Goal: Transaction & Acquisition: Purchase product/service

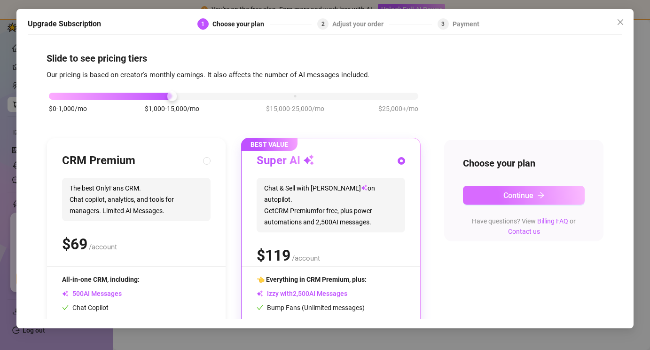
click at [511, 192] on span "Continue" at bounding box center [519, 195] width 30 height 9
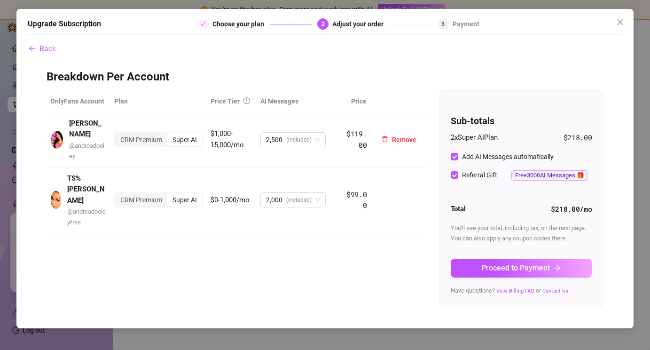
click at [192, 135] on div "Super AI" at bounding box center [184, 139] width 35 height 13
click at [170, 134] on input "Super AI" at bounding box center [170, 134] width 0 height 0
click at [156, 134] on div "CRM Premium" at bounding box center [141, 139] width 52 height 13
click at [118, 134] on input "CRM Premium" at bounding box center [118, 134] width 0 height 0
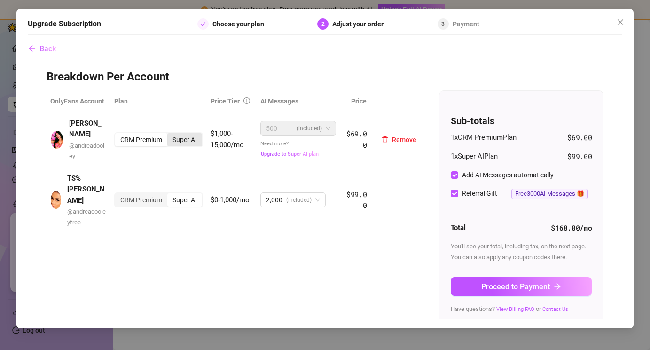
click at [182, 137] on div "Super AI" at bounding box center [184, 139] width 35 height 13
click at [170, 134] on input "Super AI" at bounding box center [170, 134] width 0 height 0
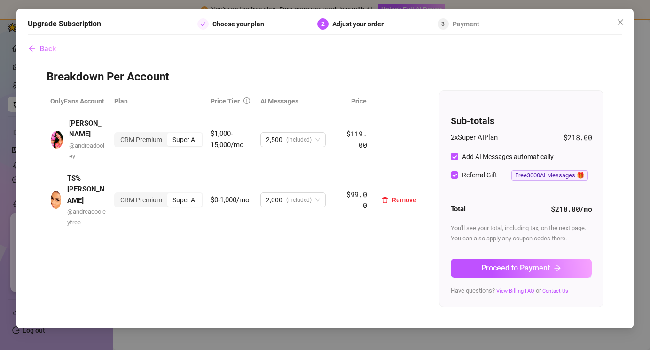
click at [181, 193] on div "Super AI" at bounding box center [184, 199] width 35 height 13
click at [170, 195] on input "Super AI" at bounding box center [170, 195] width 0 height 0
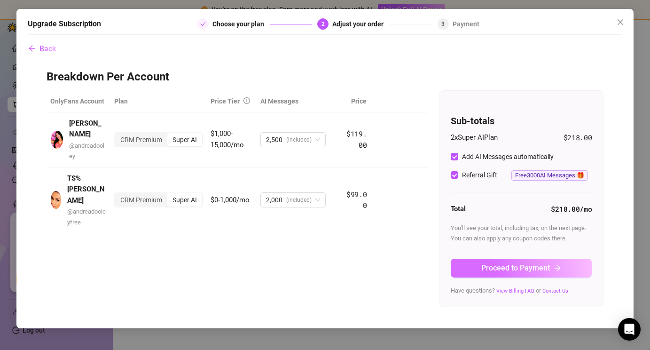
click at [497, 268] on span "Proceed to Payment" at bounding box center [515, 267] width 69 height 9
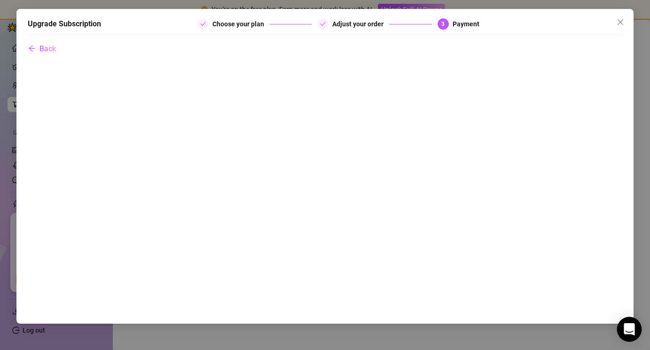
click at [630, 323] on div "Open Intercom Messenger" at bounding box center [629, 329] width 25 height 25
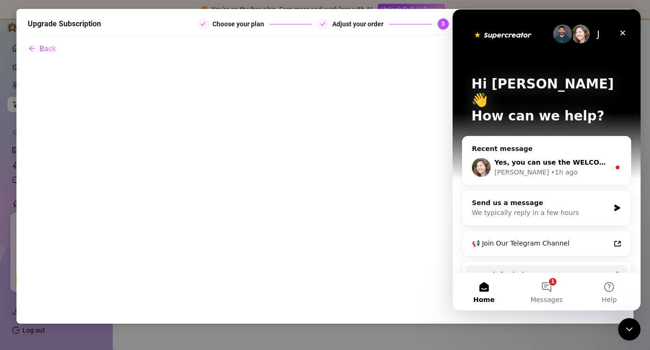
click at [551, 167] on div "• 1h ago" at bounding box center [564, 172] width 27 height 10
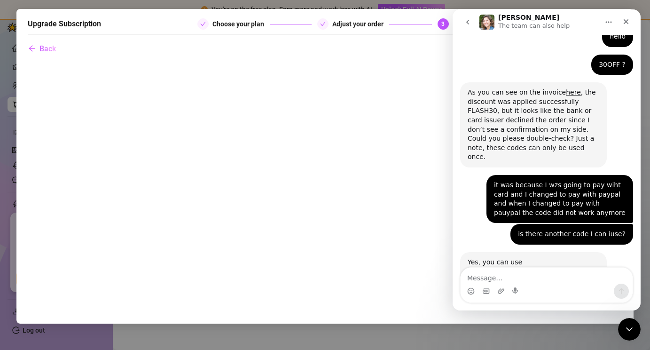
scroll to position [947, 0]
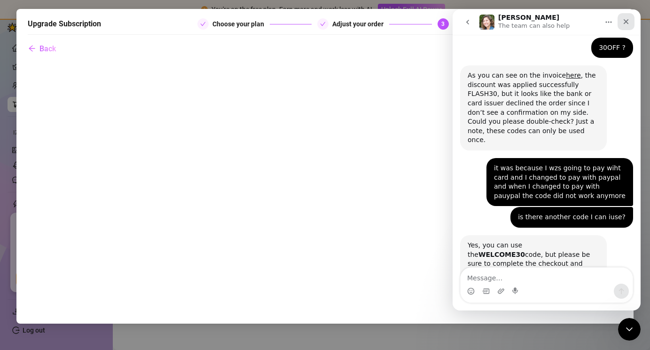
click at [624, 21] on icon "Close" at bounding box center [626, 22] width 8 height 8
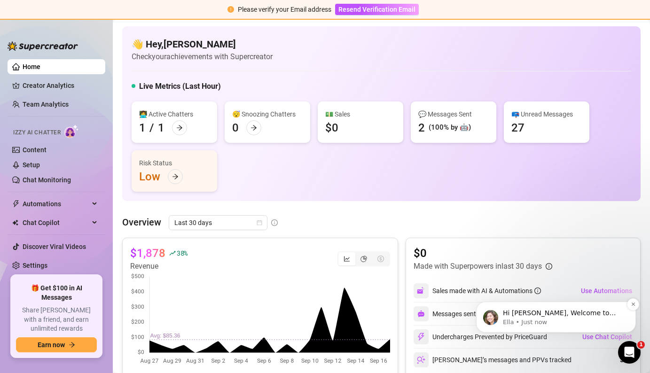
click at [524, 313] on span "Hi [PERSON_NAME], Welcome to Supercreator! Since you joined through a friend’s …" at bounding box center [561, 369] width 116 height 120
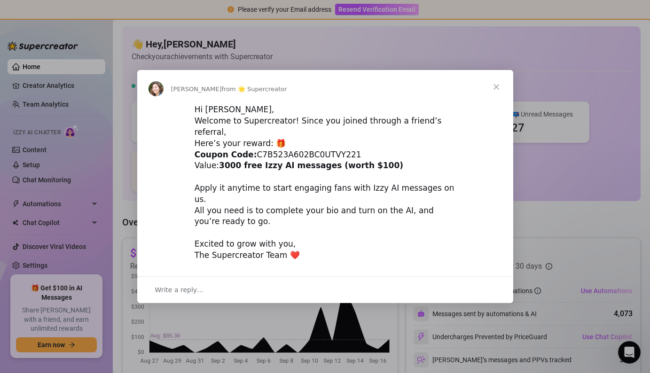
click at [494, 101] on span "Close" at bounding box center [497, 87] width 34 height 34
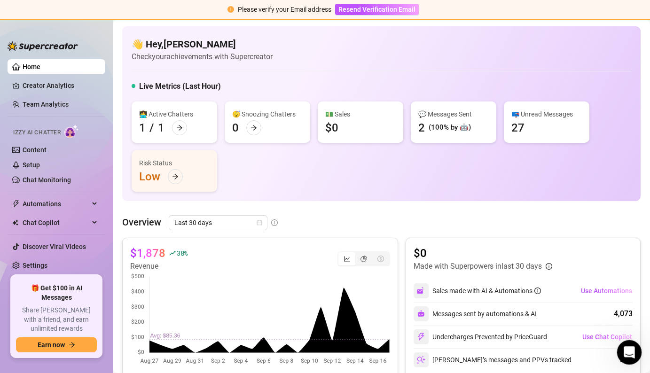
click at [631, 347] on icon "Open Intercom Messenger" at bounding box center [629, 352] width 16 height 16
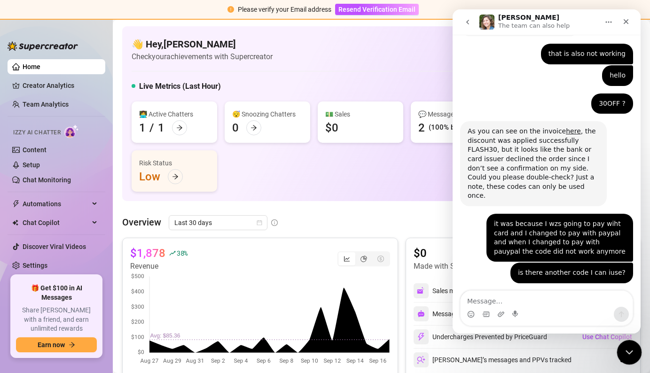
scroll to position [923, 0]
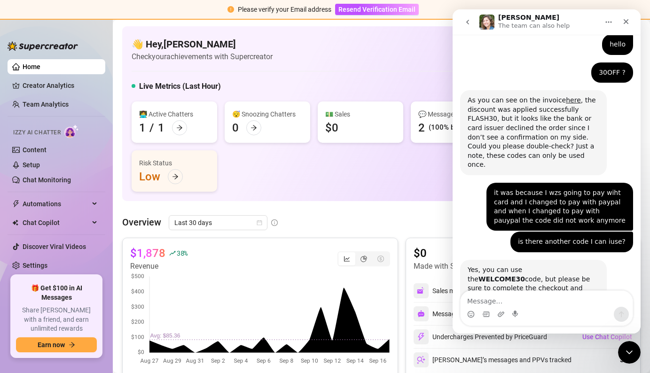
click at [471, 21] on icon "go back" at bounding box center [468, 22] width 8 height 8
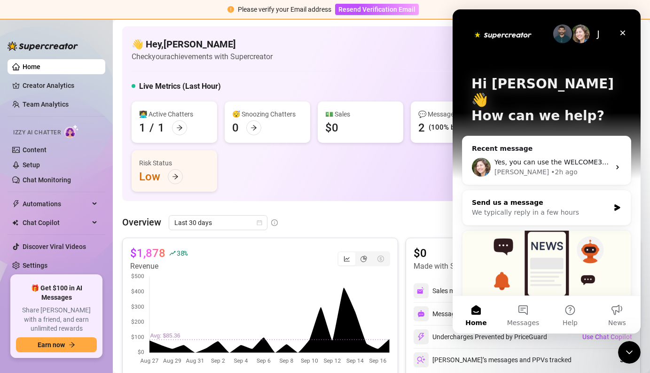
scroll to position [23, 0]
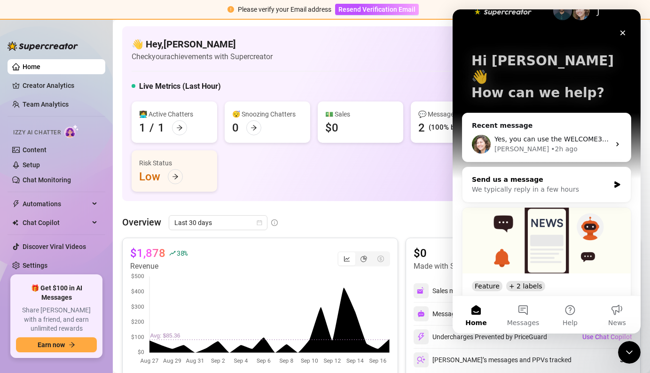
click at [559, 185] on div "We typically reply in a few hours" at bounding box center [541, 190] width 138 height 10
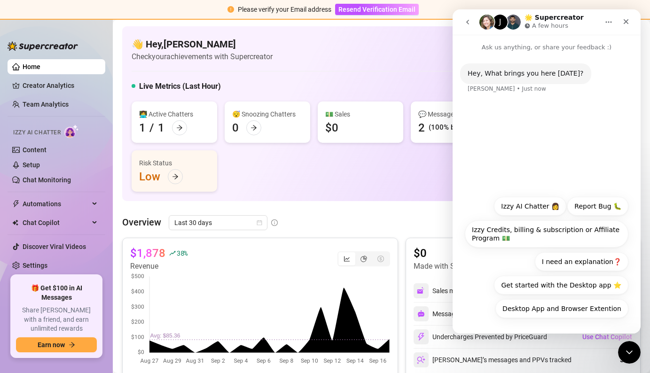
click at [471, 24] on icon "go back" at bounding box center [468, 22] width 8 height 8
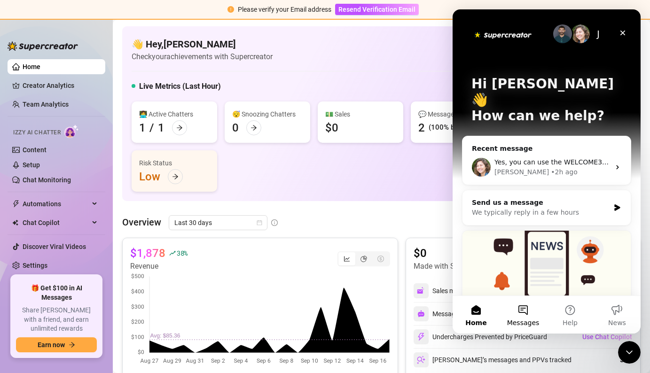
scroll to position [52, 0]
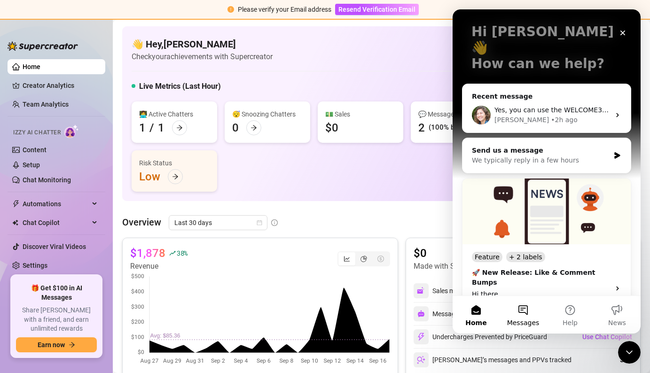
click at [520, 313] on button "Messages" at bounding box center [523, 315] width 47 height 38
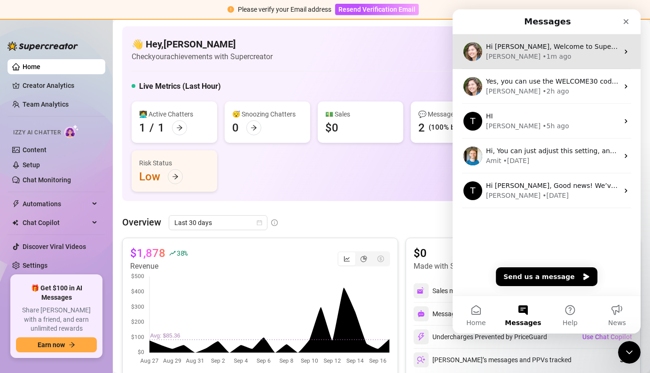
click at [542, 53] on div "[PERSON_NAME] • 1m ago" at bounding box center [552, 57] width 133 height 10
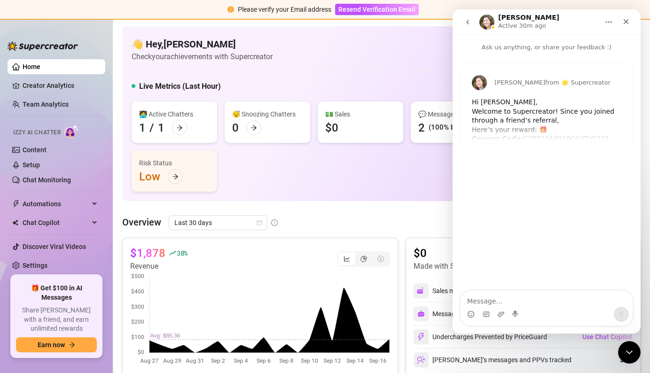
click at [503, 126] on div "[PERSON_NAME] from 🌟 Supercreator Hi [PERSON_NAME], Welcome to Supercreator! Si…" at bounding box center [547, 106] width 172 height 85
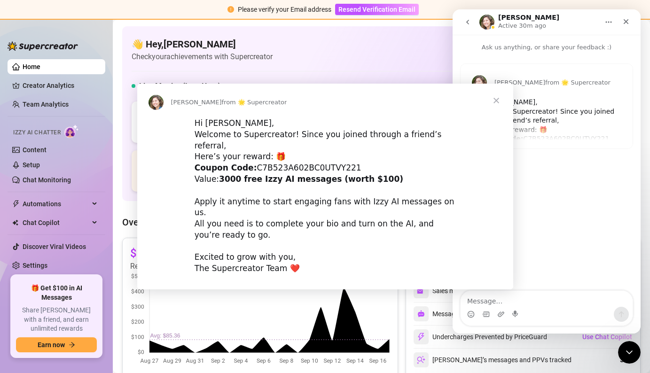
scroll to position [0, 0]
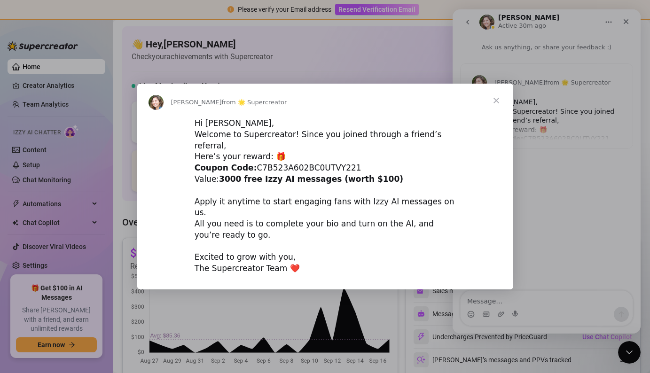
click at [496, 113] on span "Close" at bounding box center [497, 101] width 34 height 34
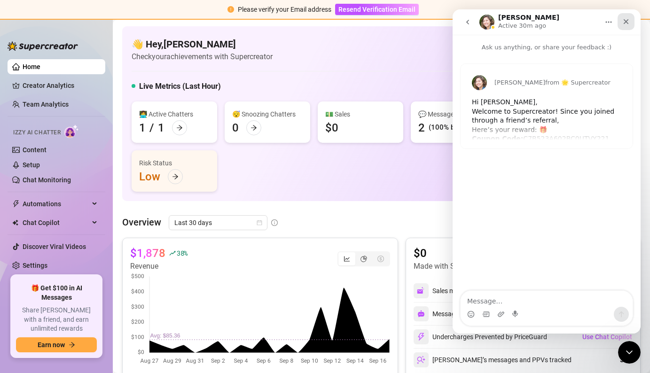
click at [624, 24] on icon "Close" at bounding box center [626, 21] width 5 height 5
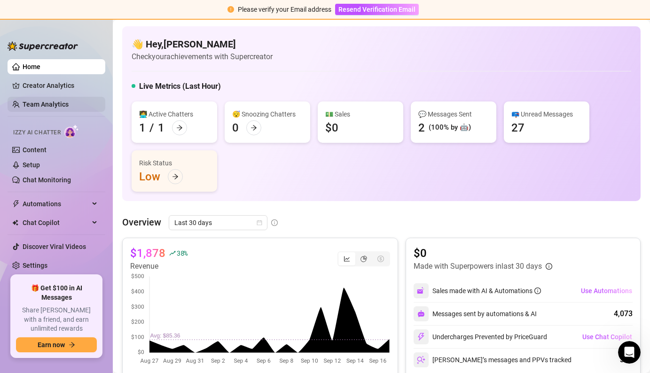
click at [45, 105] on link "Team Analytics" at bounding box center [46, 105] width 46 height 8
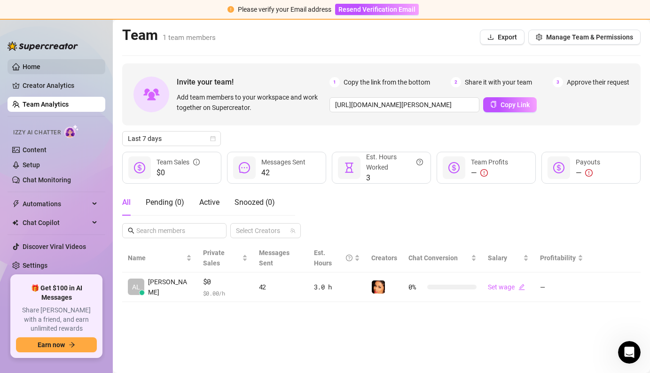
click at [40, 67] on link "Home" at bounding box center [32, 67] width 18 height 8
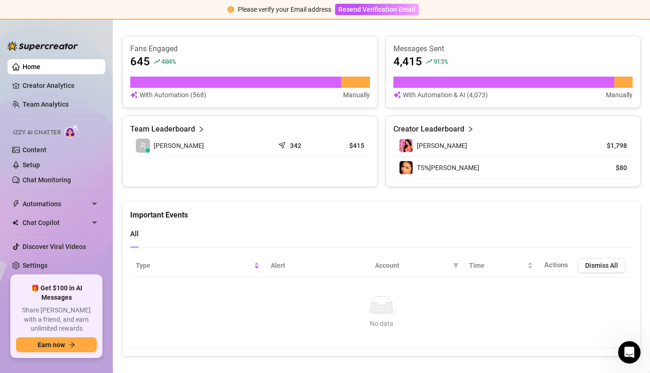
scroll to position [365, 0]
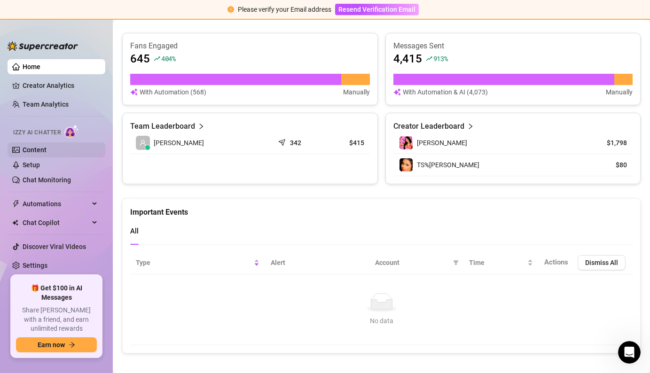
click at [35, 151] on link "Content" at bounding box center [35, 150] width 24 height 8
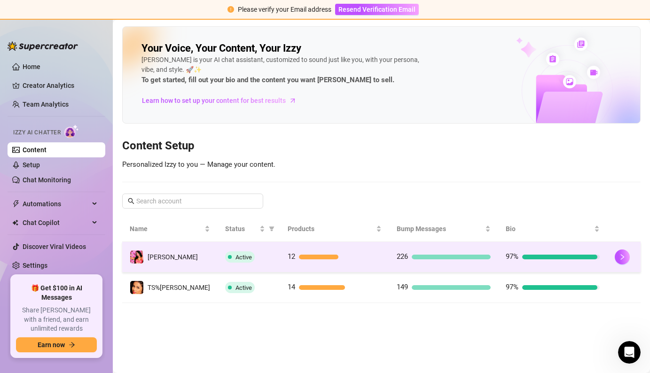
click at [558, 270] on td "97%" at bounding box center [552, 257] width 109 height 31
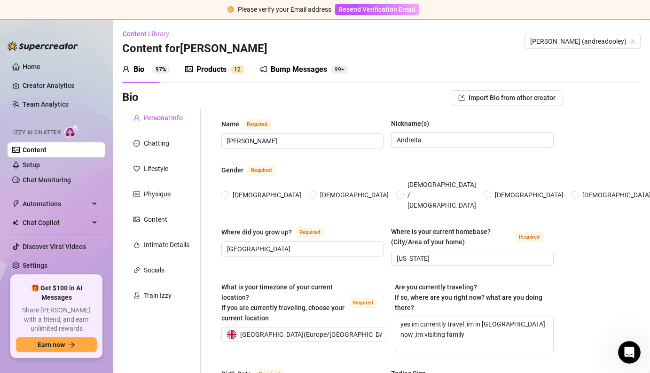
radio input "true"
type input "[DATE]"
click at [288, 70] on div "Bump Messages" at bounding box center [299, 69] width 56 height 11
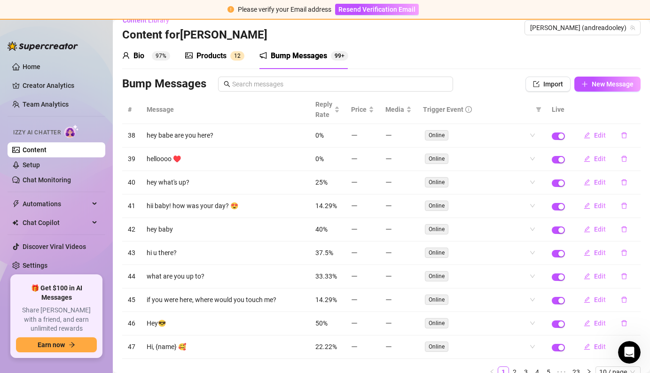
scroll to position [54, 0]
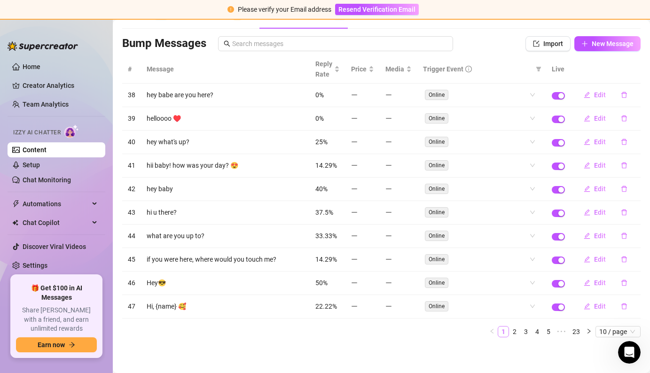
click at [505, 332] on link "1" at bounding box center [503, 332] width 10 height 10
click at [517, 335] on link "2" at bounding box center [515, 332] width 10 height 10
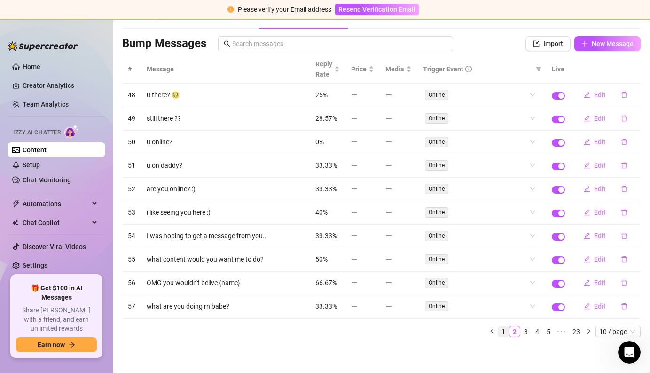
click at [507, 334] on link "1" at bounding box center [503, 332] width 10 height 10
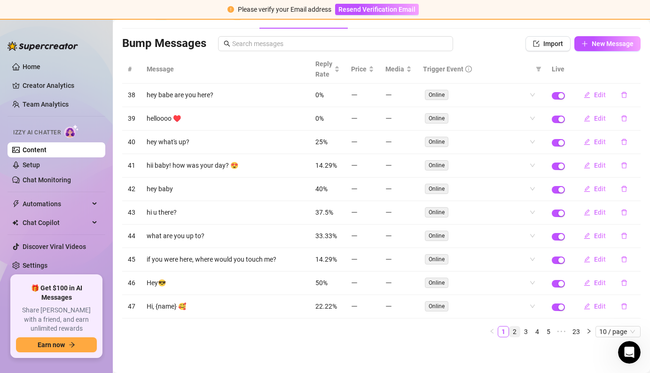
click at [514, 335] on link "2" at bounding box center [515, 332] width 10 height 10
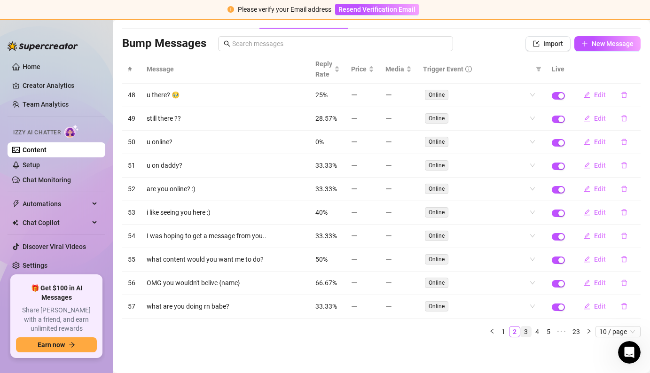
click at [522, 334] on link "3" at bounding box center [526, 332] width 10 height 10
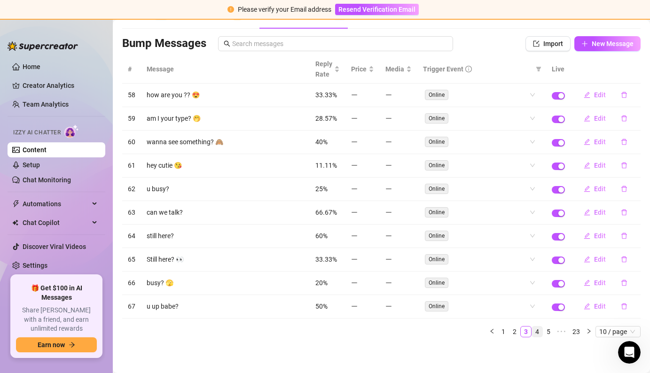
click at [536, 334] on link "4" at bounding box center [537, 332] width 10 height 10
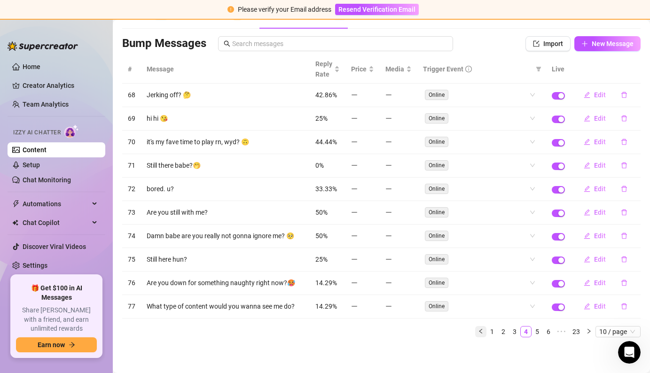
click at [477, 333] on button "button" at bounding box center [480, 331] width 11 height 11
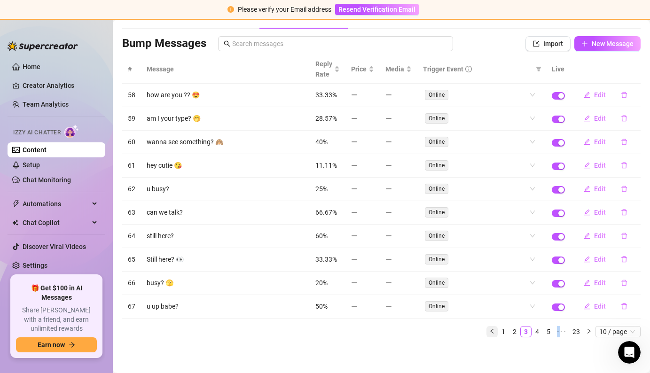
click at [477, 333] on ul "1 2 3 4 5 ••• 23 10 / page" at bounding box center [381, 331] width 519 height 11
click at [488, 331] on button "button" at bounding box center [492, 331] width 11 height 11
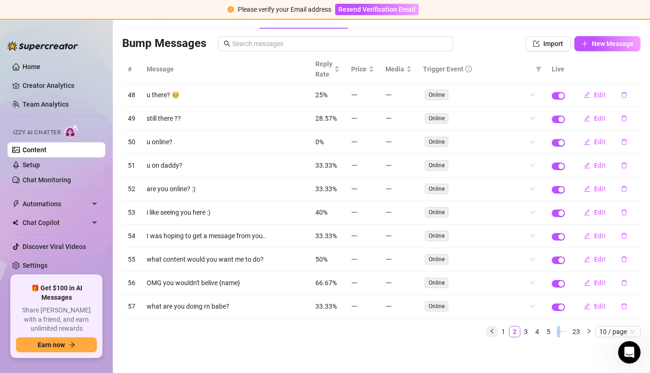
click at [488, 331] on button "button" at bounding box center [492, 331] width 11 height 11
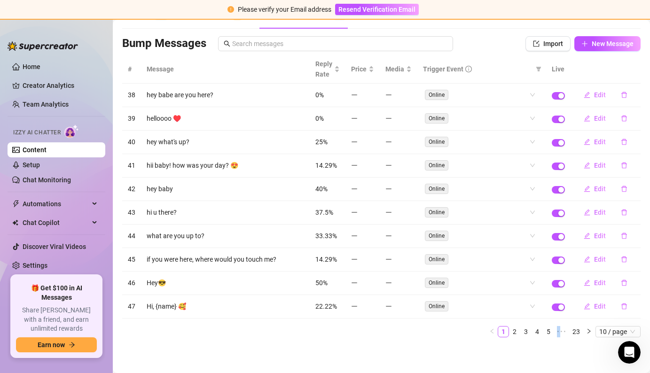
scroll to position [0, 0]
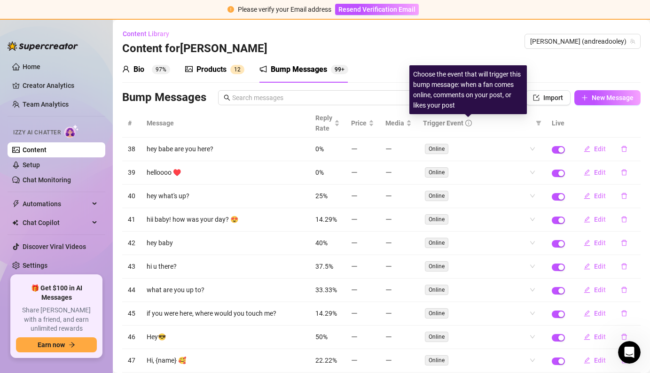
click at [467, 126] on icon "info-circle" at bounding box center [468, 123] width 7 height 7
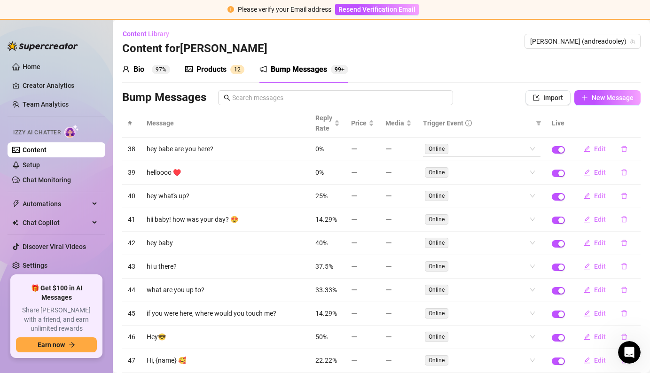
click at [440, 148] on span "Online" at bounding box center [437, 149] width 24 height 10
click at [373, 127] on div "Price" at bounding box center [362, 123] width 23 height 10
click at [374, 127] on div "Price" at bounding box center [362, 123] width 23 height 10
click at [400, 127] on span "Media" at bounding box center [395, 123] width 19 height 10
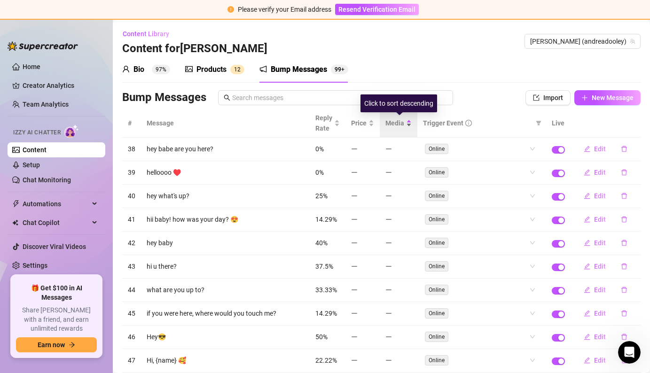
click at [400, 127] on span "Media" at bounding box center [395, 123] width 19 height 10
click at [400, 128] on span "Media" at bounding box center [395, 123] width 19 height 10
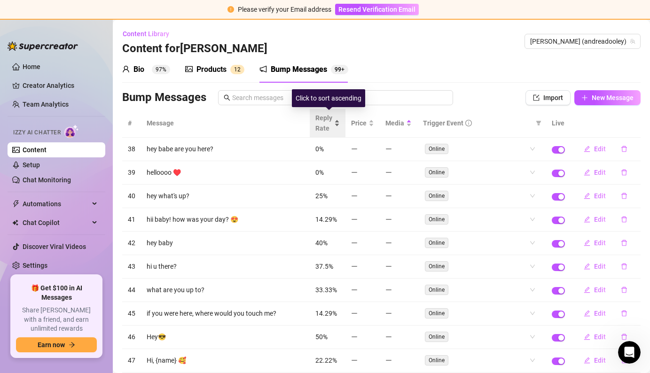
click at [340, 123] on div "Reply Rate" at bounding box center [327, 123] width 24 height 21
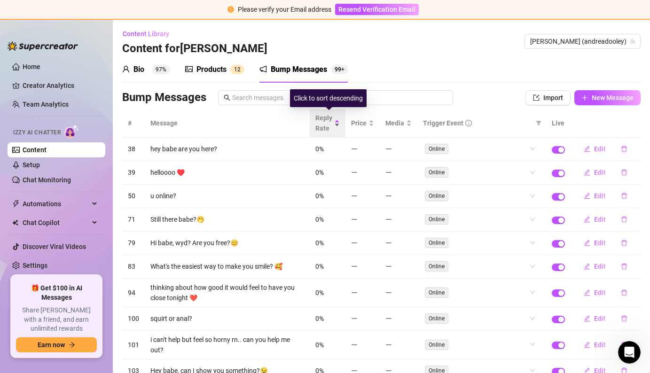
click at [340, 123] on div "Reply Rate" at bounding box center [327, 123] width 24 height 21
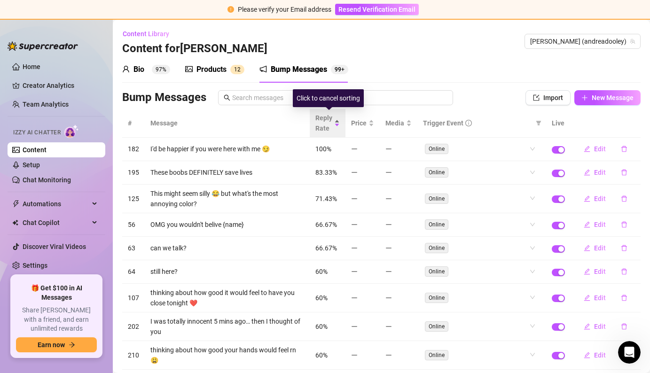
click at [340, 123] on div "Reply Rate" at bounding box center [327, 123] width 24 height 21
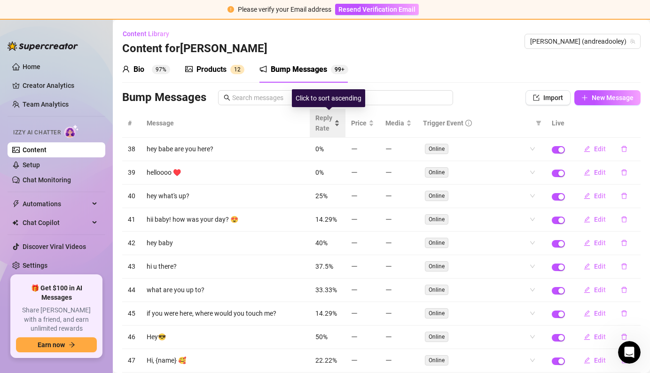
click at [340, 124] on div "Reply Rate" at bounding box center [327, 123] width 24 height 21
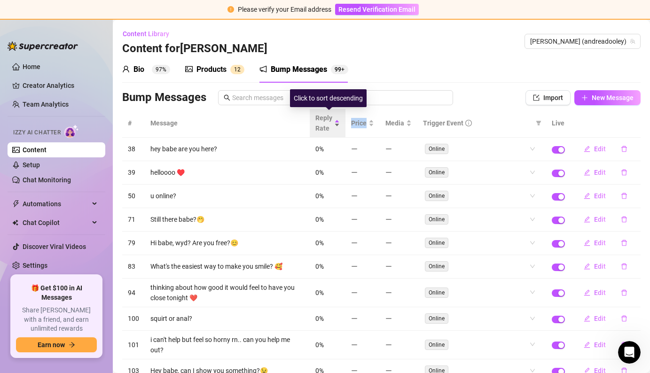
click at [340, 124] on div "Reply Rate" at bounding box center [327, 123] width 24 height 21
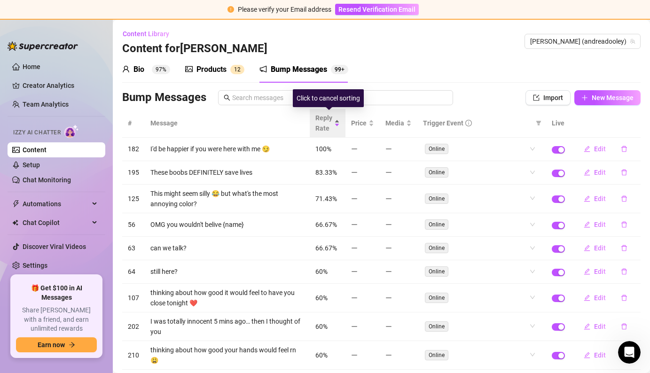
click at [340, 124] on div "Reply Rate" at bounding box center [327, 123] width 24 height 21
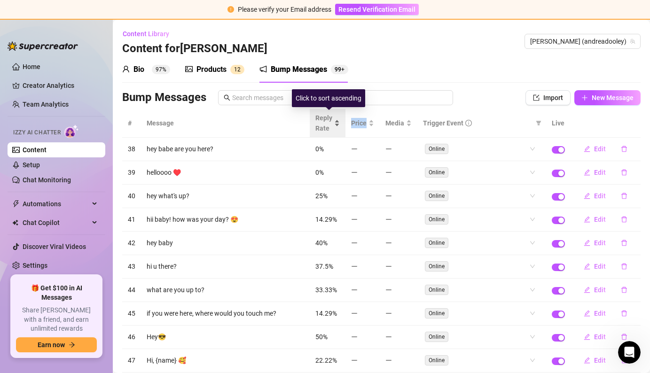
click at [340, 124] on div "Reply Rate" at bounding box center [327, 123] width 24 height 21
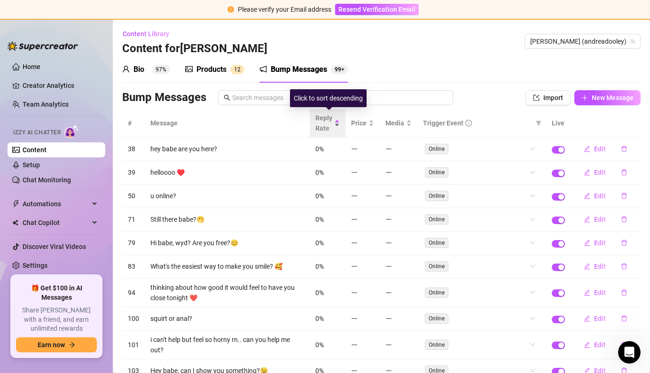
click at [340, 124] on div "Reply Rate" at bounding box center [327, 123] width 24 height 21
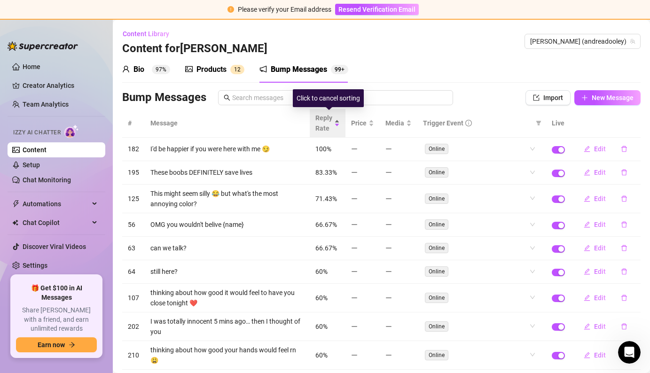
click at [340, 124] on div "Reply Rate" at bounding box center [327, 123] width 24 height 21
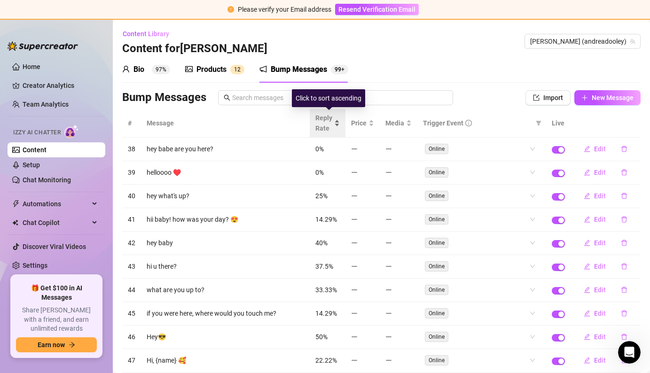
click at [340, 124] on div "Reply Rate" at bounding box center [327, 123] width 24 height 21
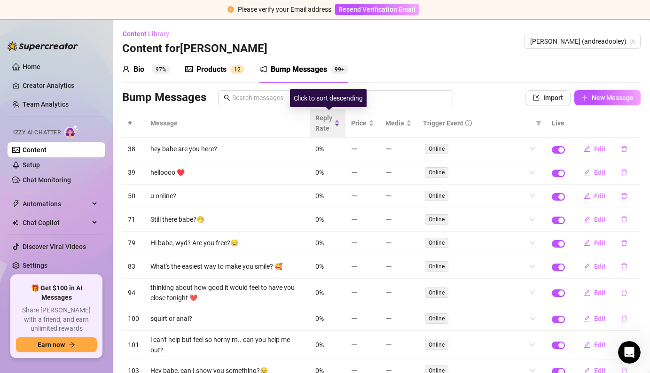
click at [340, 124] on div "Reply Rate" at bounding box center [327, 123] width 24 height 21
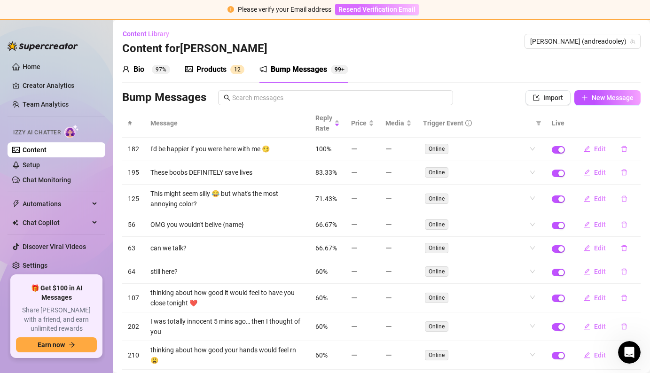
click at [395, 11] on span "Resend Verification Email" at bounding box center [376, 10] width 77 height 8
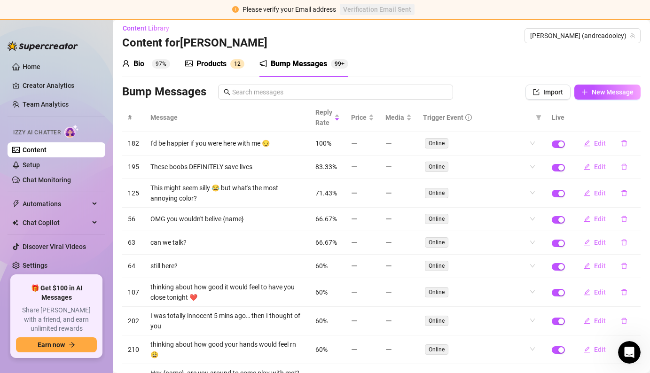
scroll to position [8, 0]
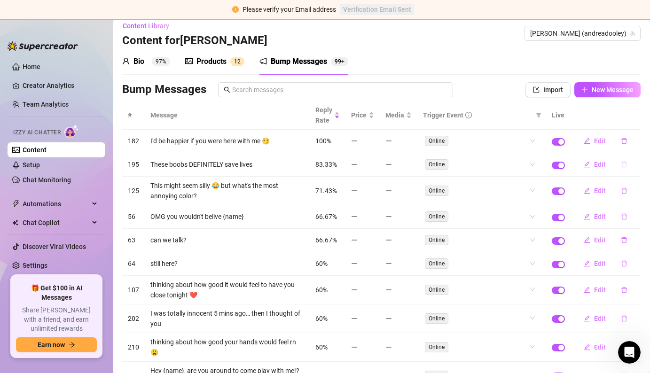
click at [623, 167] on icon "delete" at bounding box center [625, 165] width 6 height 6
click at [633, 143] on span "Yes" at bounding box center [634, 140] width 11 height 8
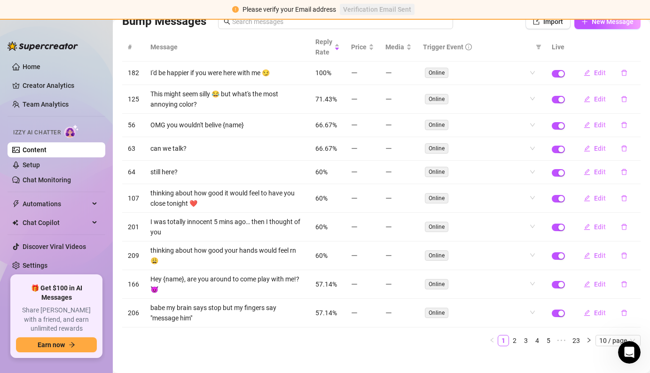
scroll to position [69, 0]
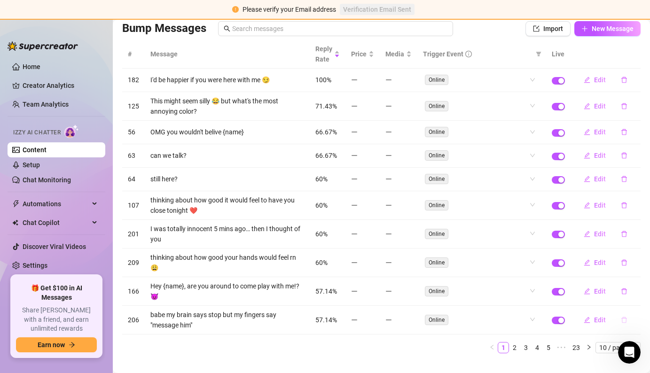
click at [627, 317] on icon "delete" at bounding box center [624, 320] width 7 height 7
click at [642, 290] on button "Yes" at bounding box center [634, 290] width 18 height 11
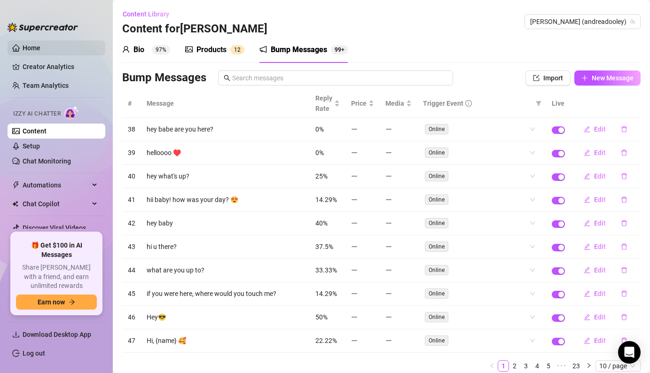
click at [40, 45] on link "Home" at bounding box center [32, 48] width 18 height 8
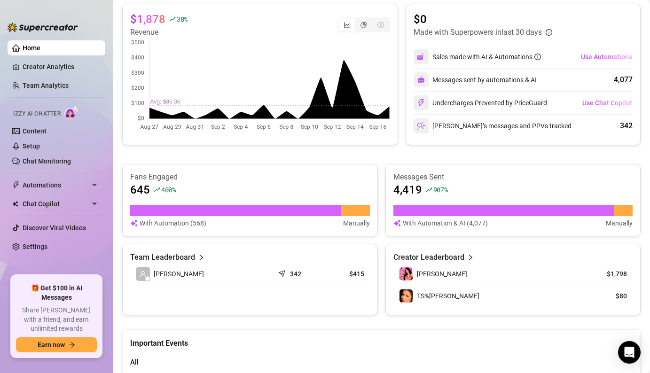
scroll to position [262, 0]
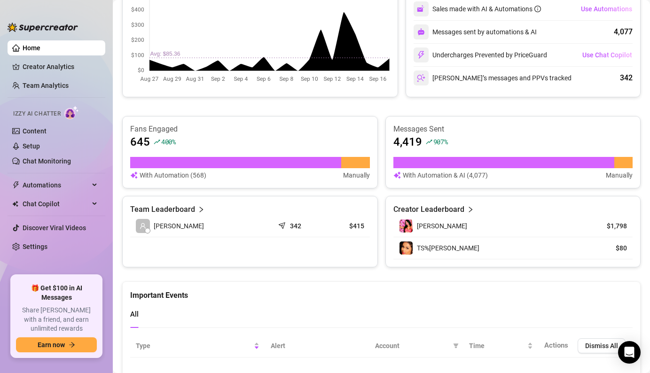
click at [506, 247] on div "TS%[PERSON_NAME]" at bounding box center [486, 248] width 174 height 14
click at [467, 210] on icon "right" at bounding box center [470, 209] width 7 height 7
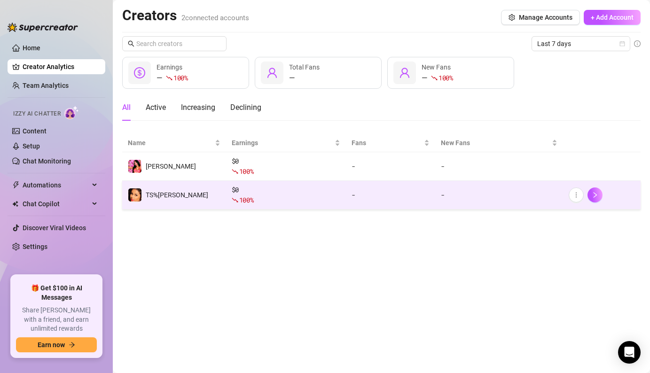
click at [209, 201] on td "TS%[PERSON_NAME]" at bounding box center [174, 195] width 104 height 29
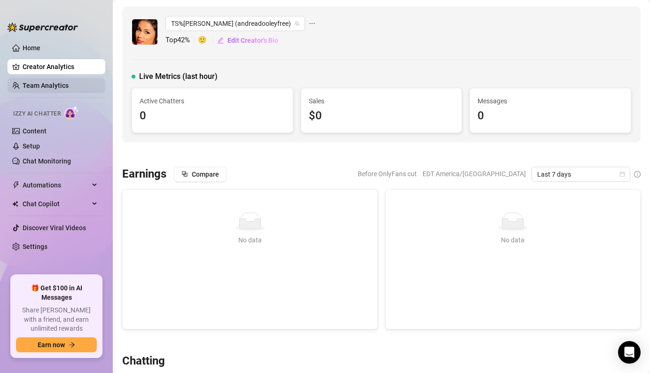
click at [55, 87] on link "Team Analytics" at bounding box center [46, 86] width 46 height 8
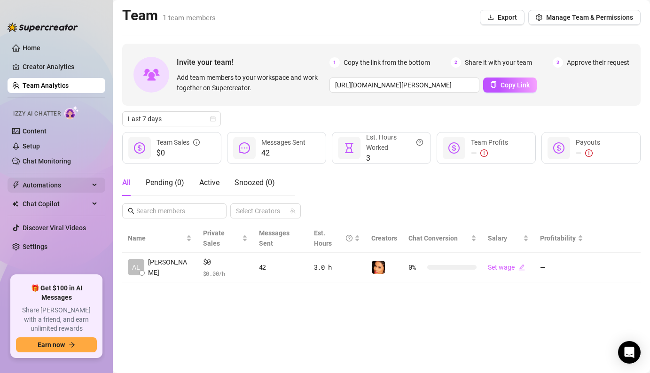
click at [50, 186] on span "Automations" at bounding box center [56, 185] width 67 height 15
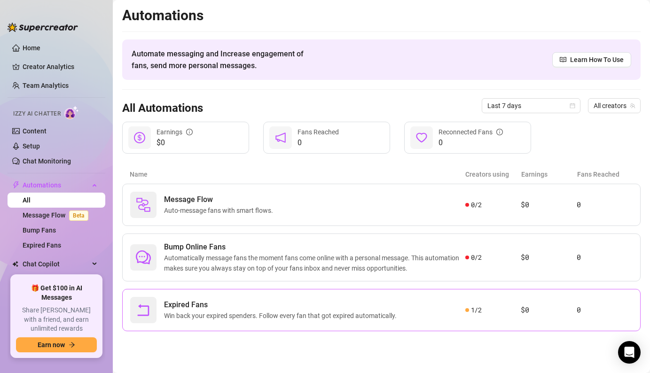
click at [214, 310] on span "Expired Fans" at bounding box center [282, 304] width 236 height 11
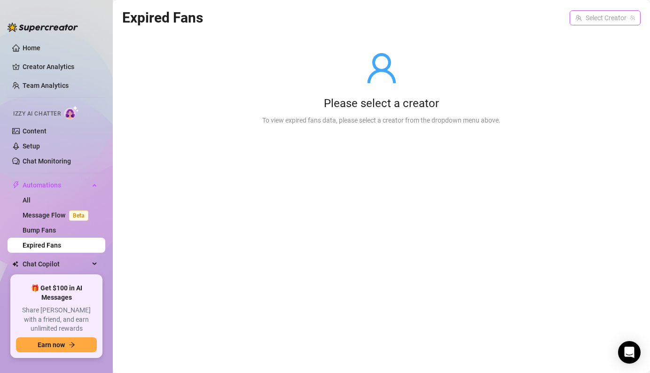
click at [632, 16] on icon "team" at bounding box center [633, 18] width 6 height 6
click at [631, 18] on icon "team" at bounding box center [633, 18] width 6 height 6
click at [622, 18] on input "search" at bounding box center [600, 18] width 51 height 14
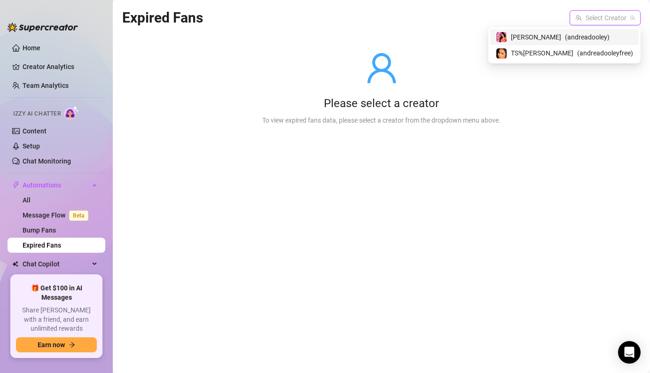
click at [600, 42] on span "( andreadooley )" at bounding box center [587, 37] width 45 height 10
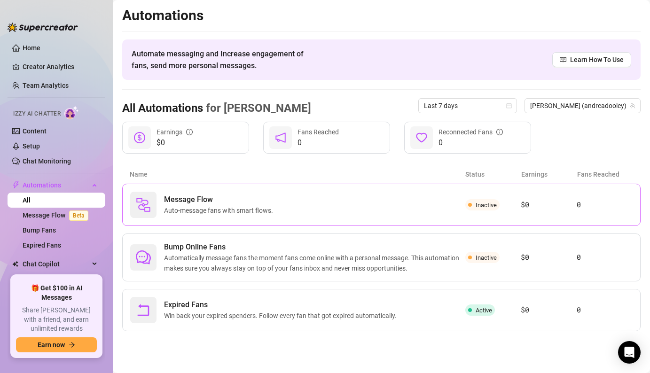
click at [277, 206] on div "Message Flow Auto-message fans with smart flows." at bounding box center [297, 205] width 335 height 26
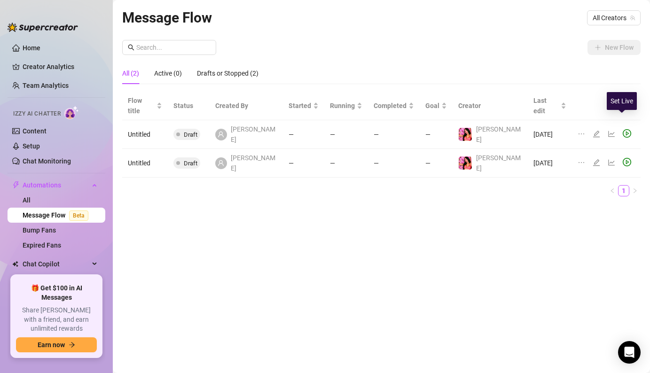
click at [626, 132] on icon "play-circle" at bounding box center [627, 134] width 3 height 4
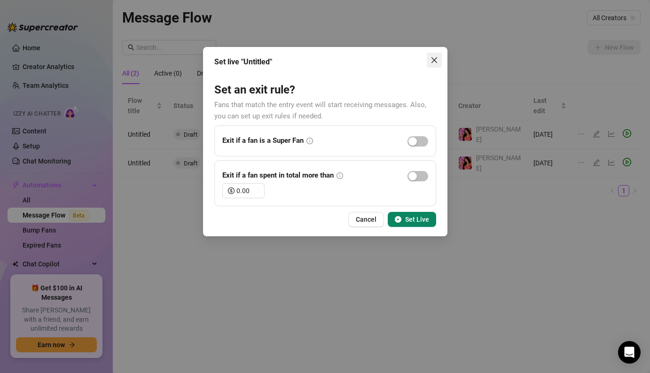
click at [436, 58] on icon "close" at bounding box center [434, 60] width 6 height 6
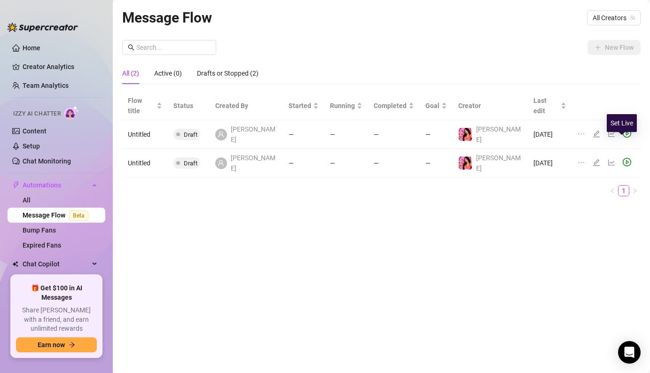
click at [623, 158] on icon "play-circle" at bounding box center [627, 162] width 8 height 8
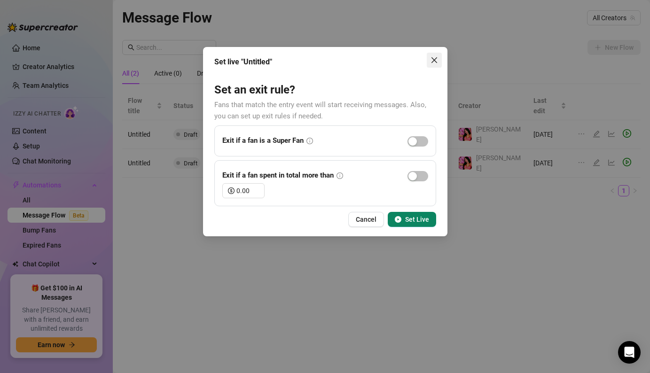
click at [433, 64] on button "Close" at bounding box center [434, 60] width 15 height 15
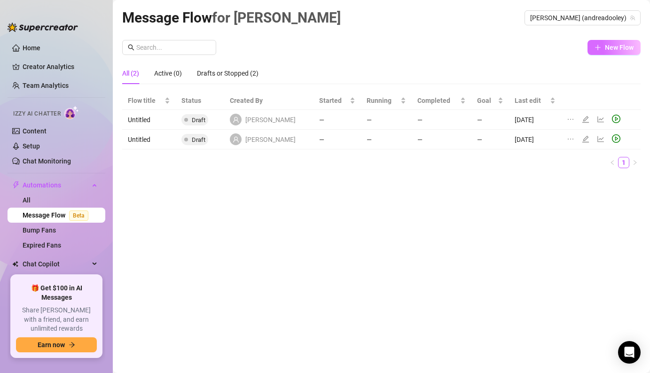
click at [608, 53] on button "New Flow" at bounding box center [614, 47] width 53 height 15
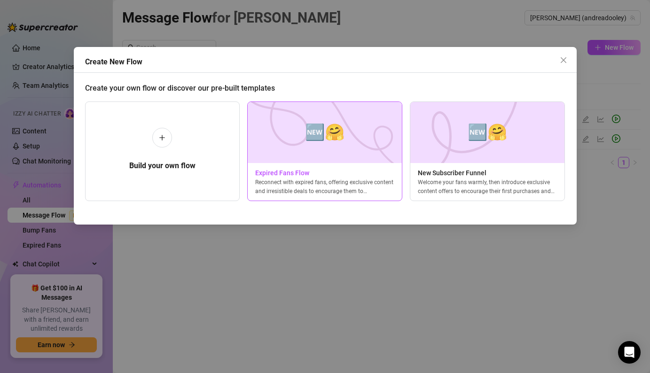
click at [331, 160] on img at bounding box center [324, 132] width 155 height 61
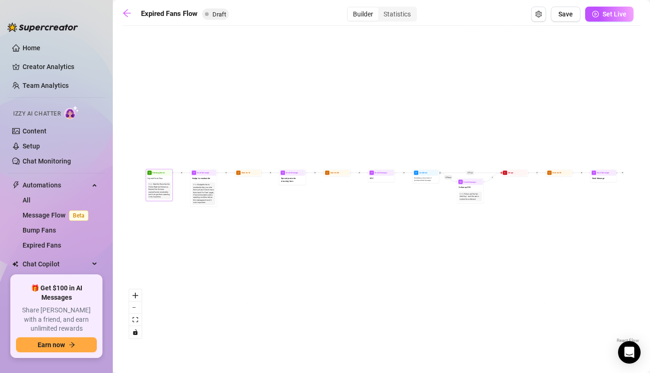
click at [164, 194] on div "Start the flow when the Follow-Back bot follows an Expired Fan. Get your expire…" at bounding box center [159, 190] width 21 height 15
click at [161, 188] on div "Start the flow when the Follow-Back bot follows an Expired Fan. Get your expire…" at bounding box center [159, 190] width 21 height 15
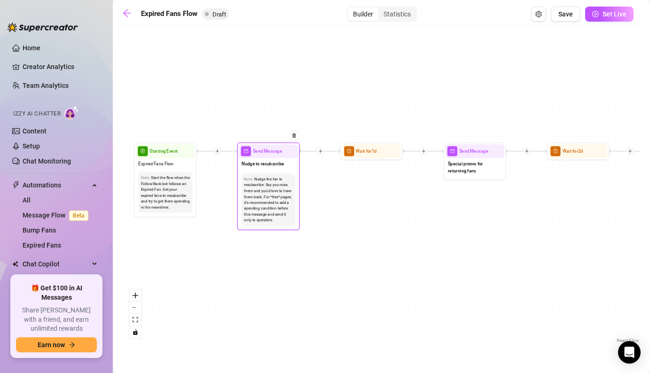
click at [277, 184] on div "Nudge the fan to resubscribe. Say you miss them and you'd love to have them bac…" at bounding box center [268, 199] width 49 height 47
click at [268, 217] on div "Nudge the fan to resubscribe. Say you miss them and you'd love to have them bac…" at bounding box center [268, 199] width 49 height 47
click at [174, 208] on div "Start the flow when the Follow-Back bot follows an Expired Fan. Get your expire…" at bounding box center [165, 192] width 49 height 35
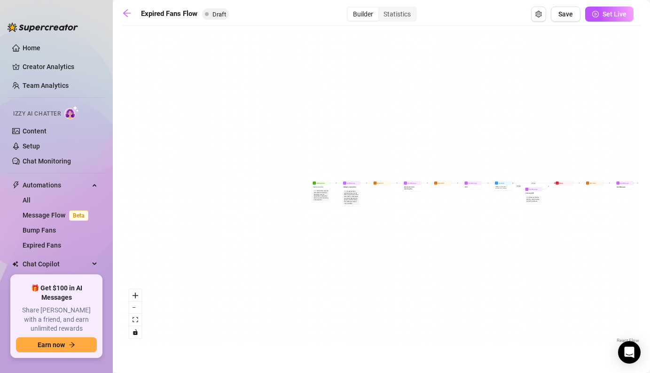
click at [437, 186] on div "If True If False Send Message Send Message Wait for 2d Merge Send Message Follo…" at bounding box center [381, 188] width 519 height 315
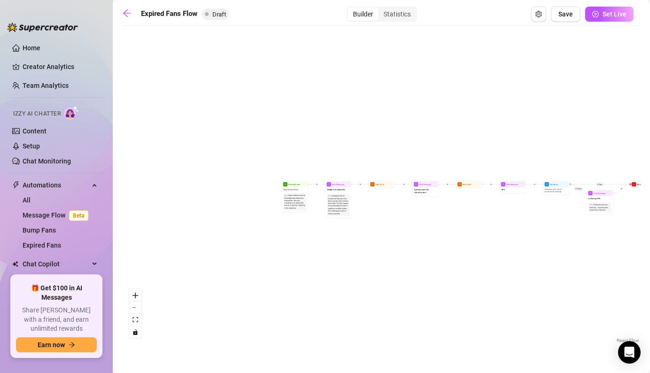
click at [505, 205] on div "If True If False Send Message Send Message Wait for 2d Merge Send Message Follo…" at bounding box center [381, 188] width 519 height 315
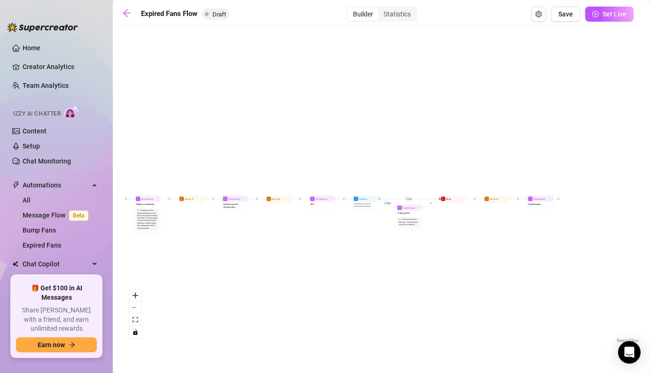
drag, startPoint x: 523, startPoint y: 195, endPoint x: 332, endPoint y: 210, distance: 191.4
click at [332, 210] on div "If True If False Send Message Send Message Wait for 2d Merge Send Message Follo…" at bounding box center [381, 188] width 519 height 315
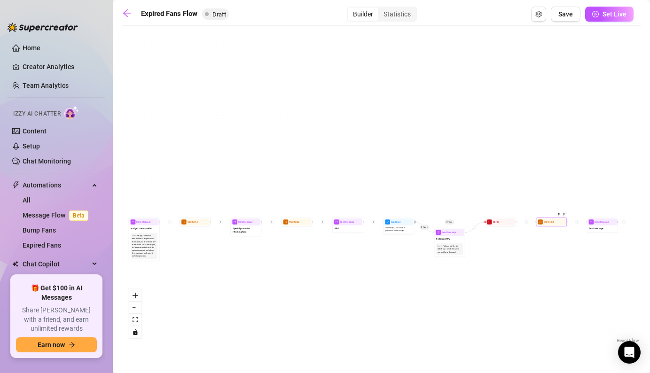
click at [547, 226] on div "Wait for 2d" at bounding box center [551, 222] width 31 height 8
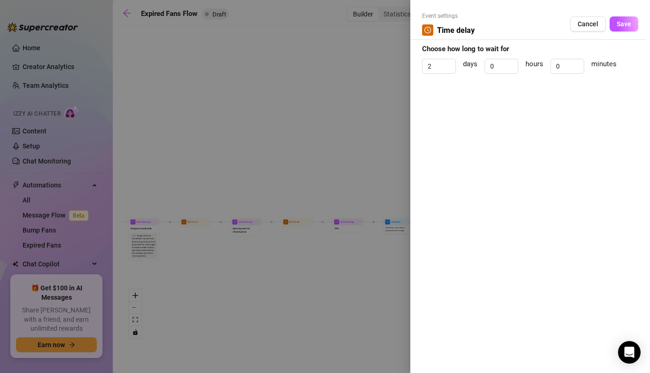
click at [358, 142] on div at bounding box center [325, 186] width 650 height 373
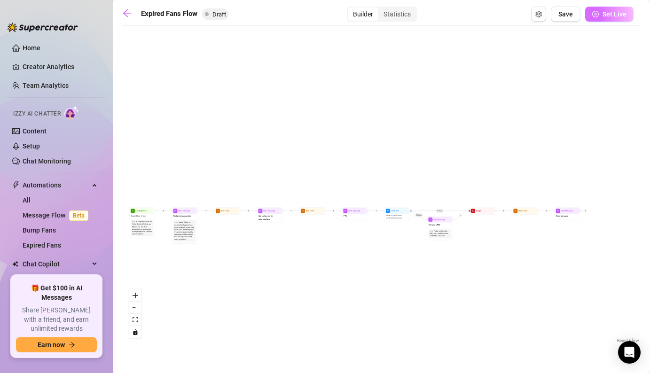
click at [624, 17] on span "Set Live" at bounding box center [615, 14] width 24 height 8
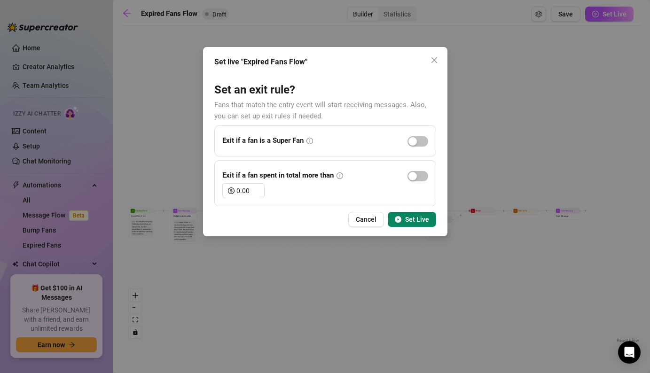
click at [413, 219] on span "Set Live" at bounding box center [417, 220] width 24 height 8
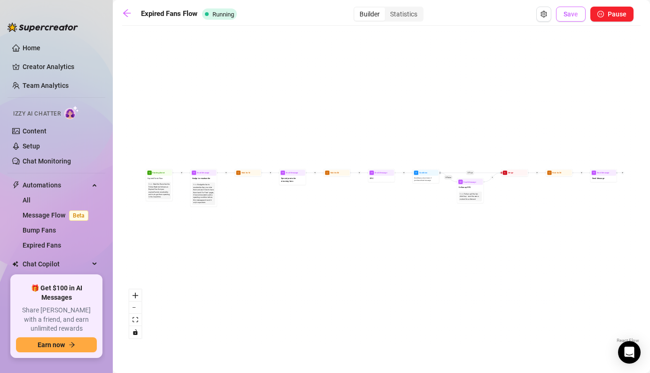
click at [568, 18] on button "Save" at bounding box center [571, 14] width 30 height 15
click at [128, 13] on icon "arrow-left" at bounding box center [127, 13] width 8 height 8
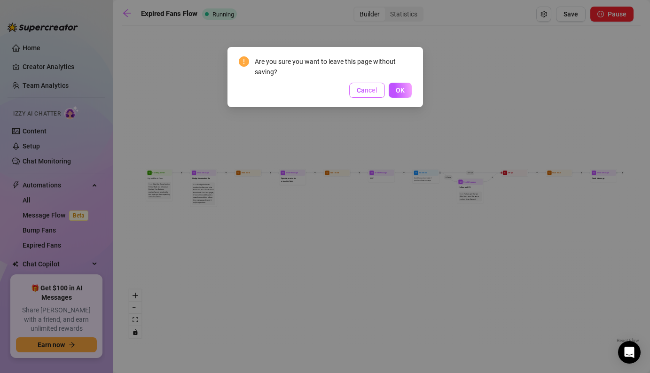
click at [378, 87] on button "Cancel" at bounding box center [367, 90] width 36 height 15
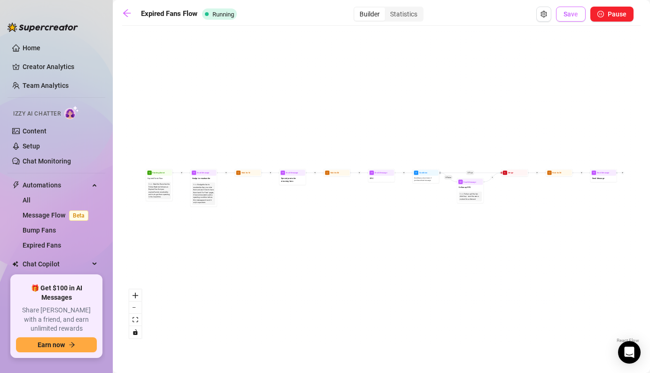
click at [567, 18] on span "Save" at bounding box center [571, 14] width 15 height 8
click at [128, 15] on icon "arrow-left" at bounding box center [126, 12] width 9 height 9
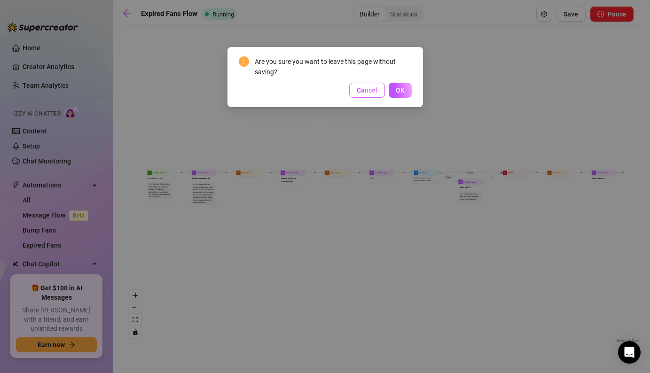
click at [373, 90] on span "Cancel" at bounding box center [367, 91] width 21 height 8
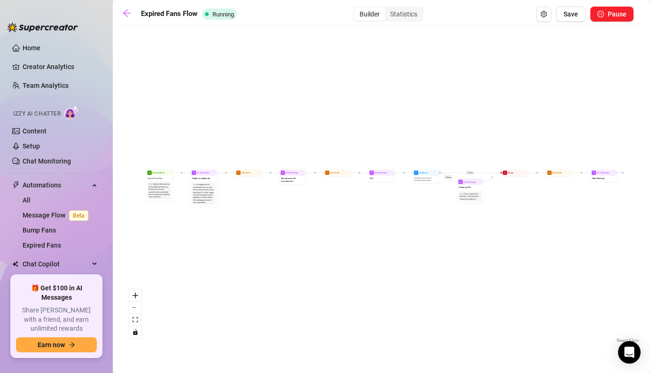
click at [374, 17] on div "Builder" at bounding box center [369, 14] width 31 height 13
click at [357, 9] on input "Builder" at bounding box center [357, 9] width 0 height 0
click at [375, 10] on div "Builder" at bounding box center [369, 14] width 31 height 13
click at [357, 9] on input "Builder" at bounding box center [357, 9] width 0 height 0
click at [375, 10] on div "Builder" at bounding box center [369, 14] width 31 height 13
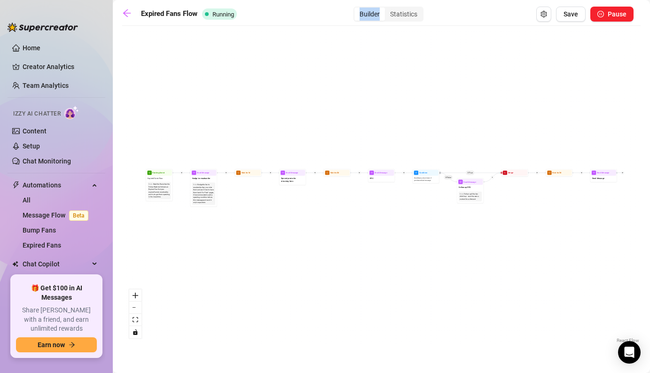
click at [357, 9] on input "Builder" at bounding box center [357, 9] width 0 height 0
click at [375, 10] on div "Builder" at bounding box center [369, 14] width 31 height 13
click at [357, 9] on input "Builder" at bounding box center [357, 9] width 0 height 0
click at [399, 14] on div "Statistics" at bounding box center [404, 14] width 38 height 13
click at [387, 9] on input "Statistics" at bounding box center [387, 9] width 0 height 0
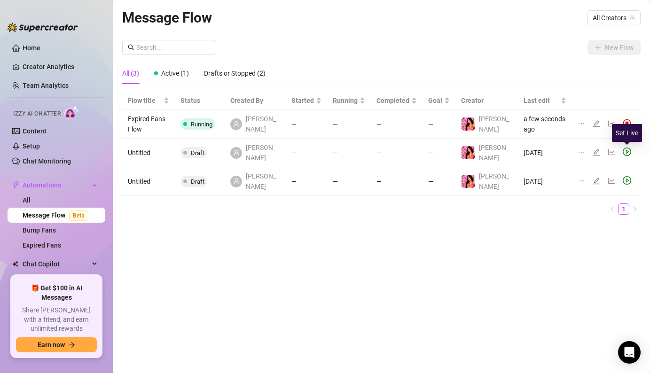
click at [630, 151] on icon "play-circle" at bounding box center [627, 152] width 8 height 8
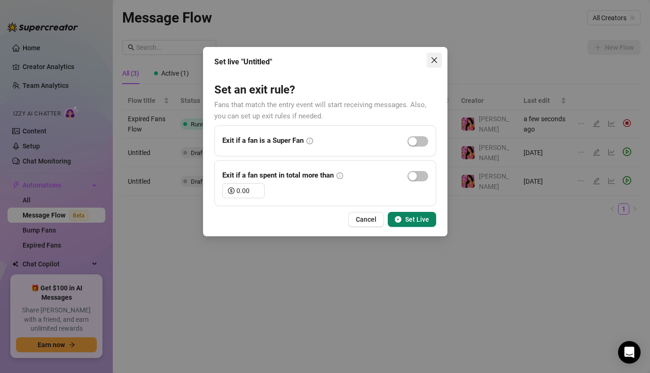
click at [435, 58] on icon "close" at bounding box center [435, 60] width 8 height 8
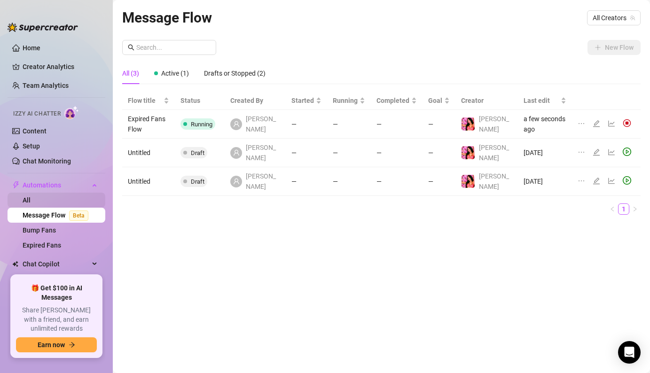
click at [31, 197] on link "All" at bounding box center [27, 201] width 8 height 8
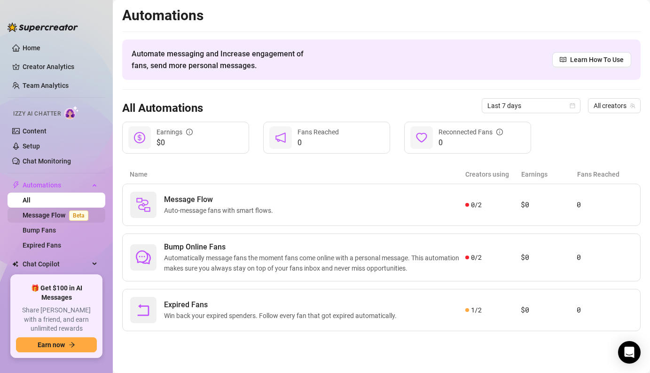
click at [71, 216] on span "Beta" at bounding box center [78, 216] width 19 height 10
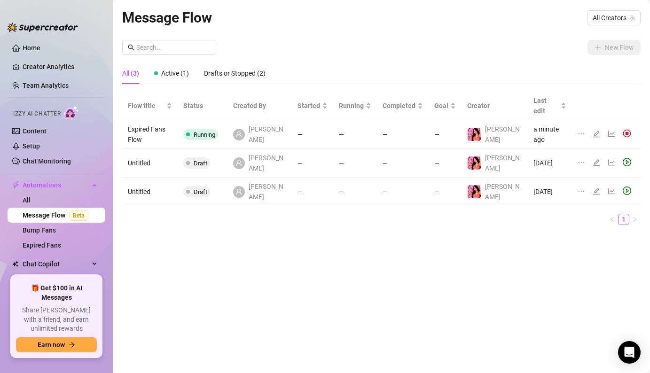
click at [57, 219] on link "Message Flow Beta" at bounding box center [58, 216] width 70 height 8
click at [228, 77] on div "Drafts or Stopped (2)" at bounding box center [235, 73] width 62 height 10
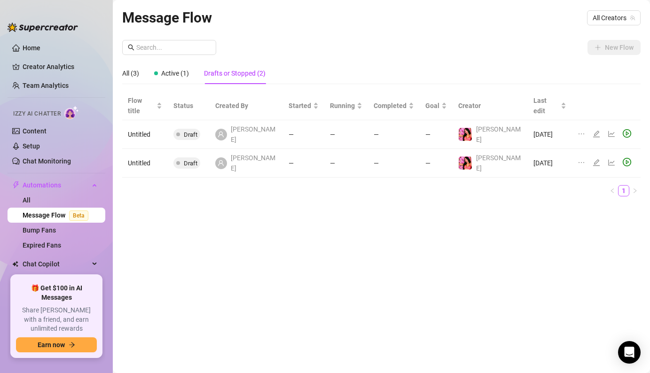
click at [228, 77] on div "Drafts or Stopped (2)" at bounding box center [235, 73] width 62 height 10
click at [189, 75] on span "Active (1)" at bounding box center [175, 74] width 28 height 8
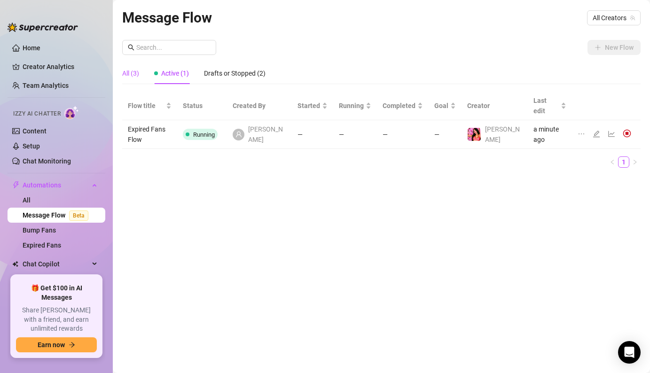
click at [131, 77] on div "All (3)" at bounding box center [130, 73] width 17 height 10
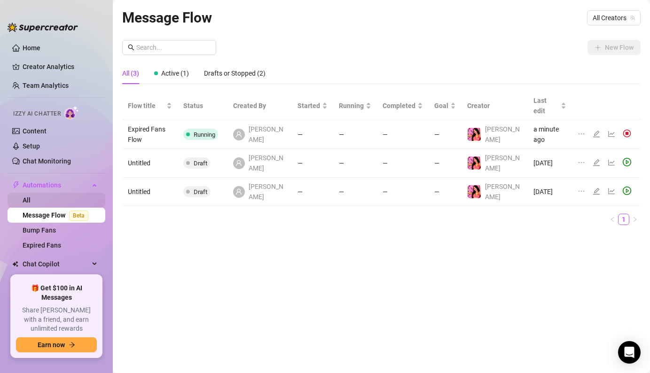
click at [31, 202] on link "All" at bounding box center [27, 201] width 8 height 8
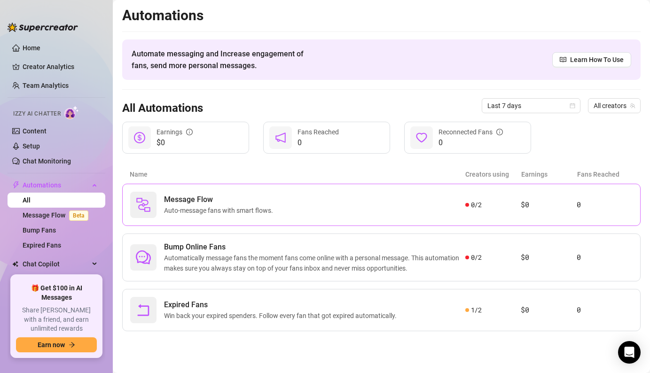
click at [245, 211] on span "Auto-message fans with smart flows." at bounding box center [220, 210] width 113 height 10
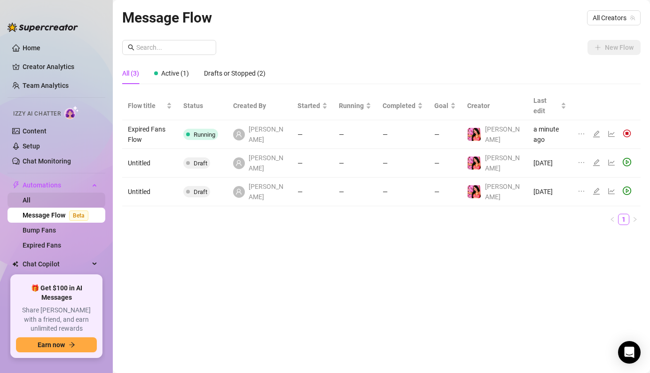
click at [31, 201] on link "All" at bounding box center [27, 201] width 8 height 8
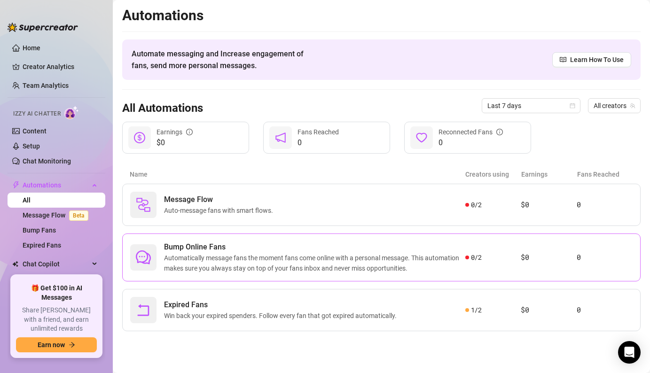
click at [197, 244] on span "Bump Online Fans" at bounding box center [314, 247] width 301 height 11
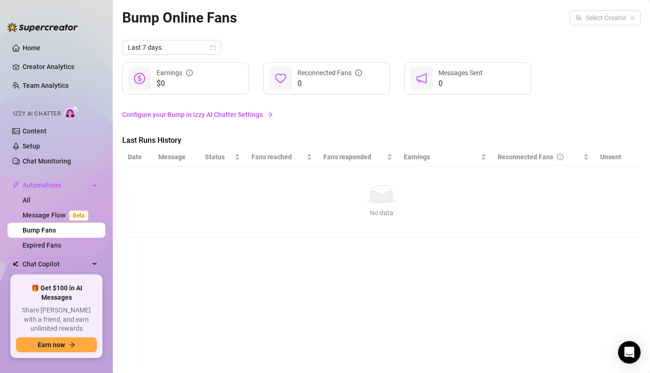
click at [247, 114] on link "Configure your Bump in Izzy AI Chatter Settings" at bounding box center [381, 115] width 519 height 10
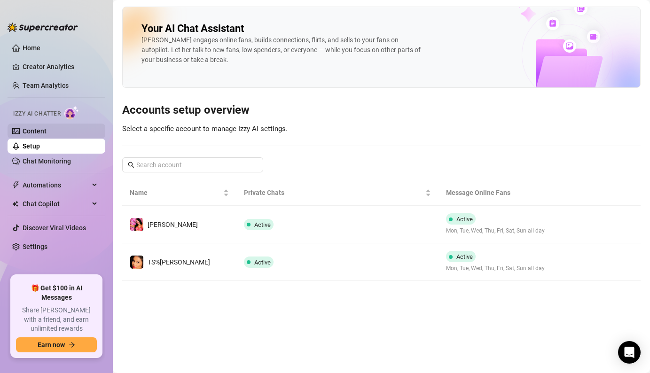
click at [47, 131] on link "Content" at bounding box center [35, 131] width 24 height 8
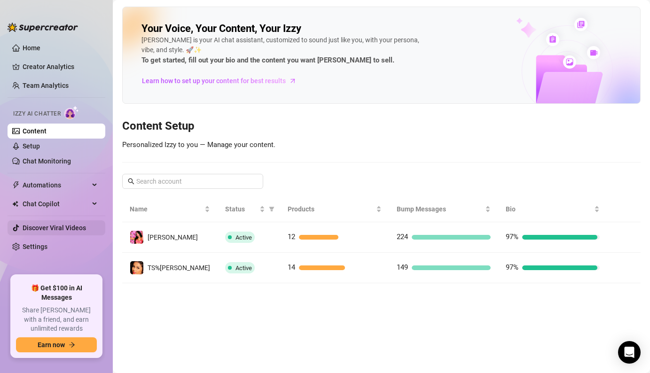
click at [27, 224] on link "Discover Viral Videos" at bounding box center [54, 228] width 63 height 8
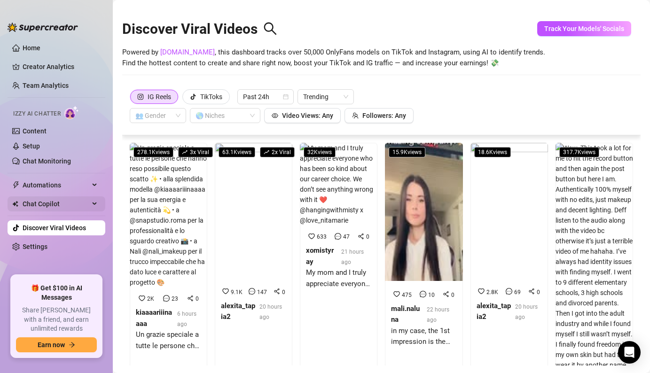
click at [41, 203] on span "Chat Copilot" at bounding box center [56, 204] width 67 height 15
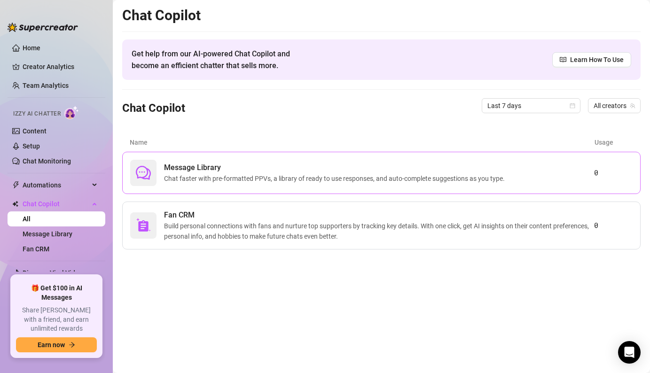
click at [205, 181] on span "Chat faster with pre-formatted PPVs, a library of ready to use responses, and a…" at bounding box center [336, 178] width 345 height 10
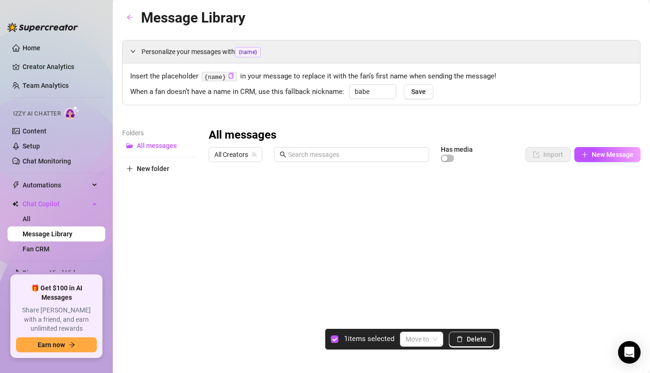
click at [219, 197] on div at bounding box center [425, 271] width 432 height 210
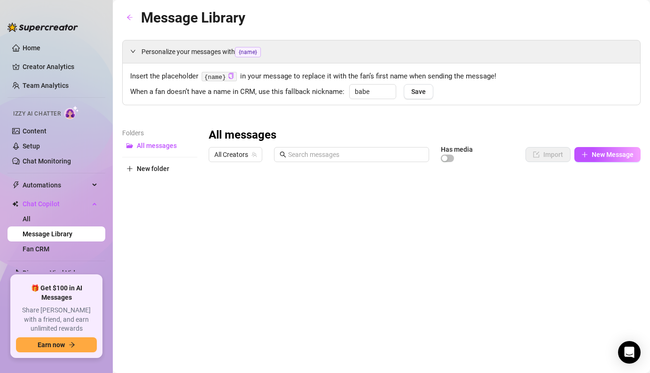
click at [219, 197] on div at bounding box center [425, 271] width 432 height 210
click at [219, 212] on div at bounding box center [425, 271] width 432 height 210
click at [173, 167] on button "New folder" at bounding box center [159, 168] width 75 height 15
click at [162, 150] on button "All messages" at bounding box center [159, 145] width 75 height 15
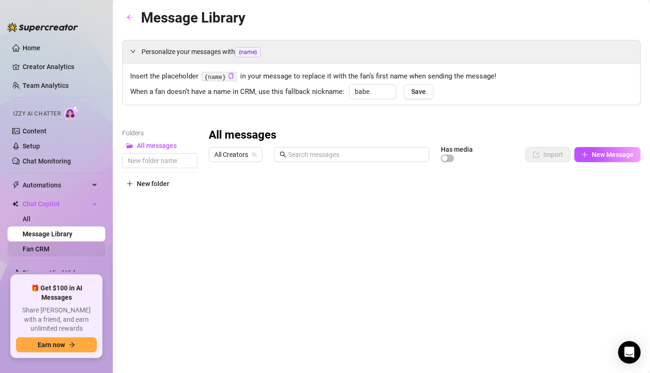
click at [49, 250] on link "Fan CRM" at bounding box center [36, 249] width 27 height 8
